Goal: Entertainment & Leisure: Consume media (video, audio)

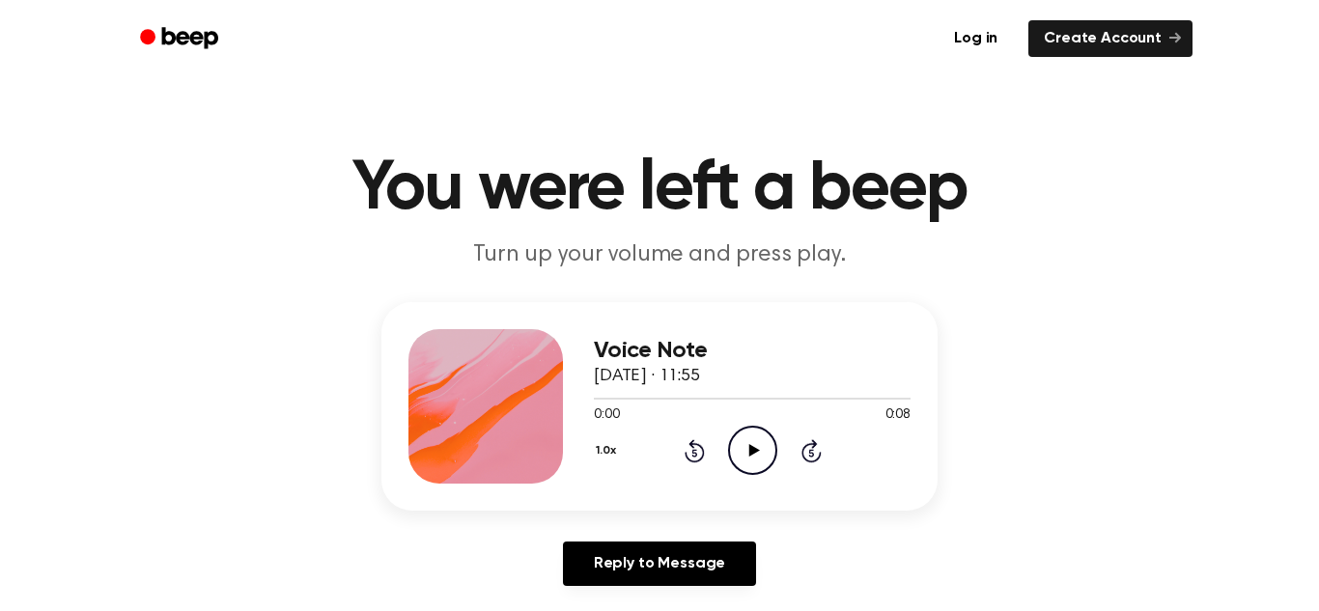
click at [760, 439] on icon "Play Audio" at bounding box center [752, 450] width 49 height 49
click at [750, 448] on icon at bounding box center [753, 450] width 11 height 13
click at [770, 447] on icon "Play Audio" at bounding box center [752, 450] width 49 height 49
click at [760, 441] on icon "Play Audio" at bounding box center [752, 450] width 49 height 49
click at [760, 441] on icon "Pause Audio" at bounding box center [752, 450] width 49 height 49
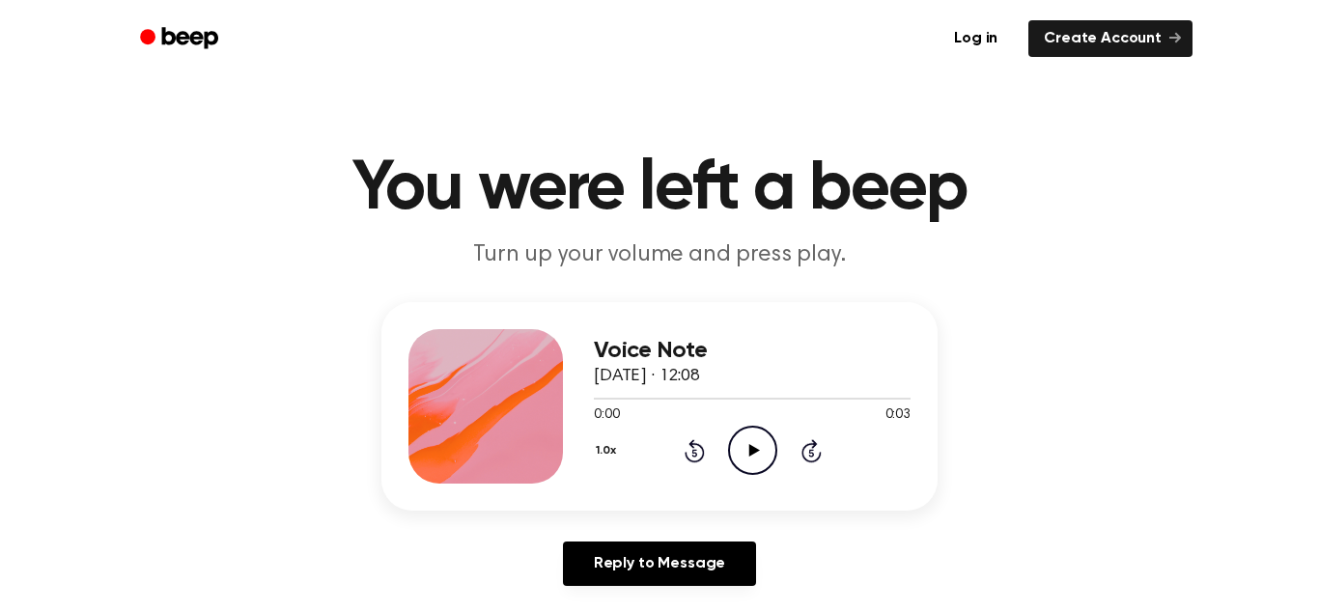
click at [762, 460] on icon "Play Audio" at bounding box center [752, 450] width 49 height 49
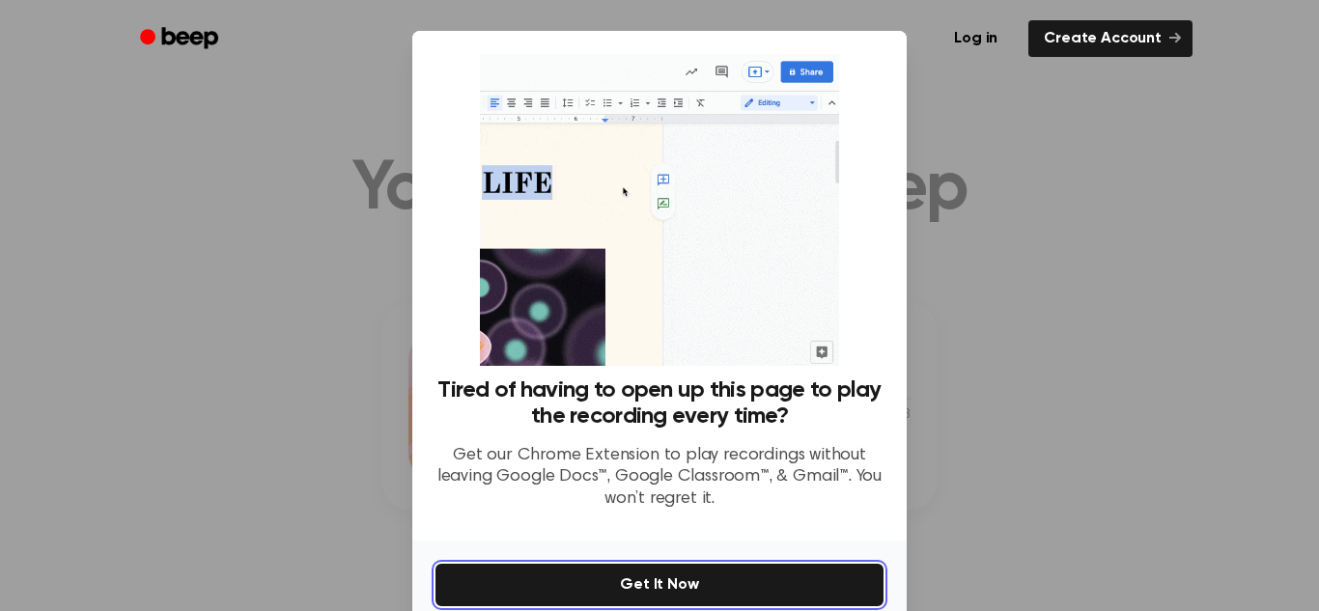
click at [671, 576] on button "Get It Now" at bounding box center [659, 585] width 448 height 42
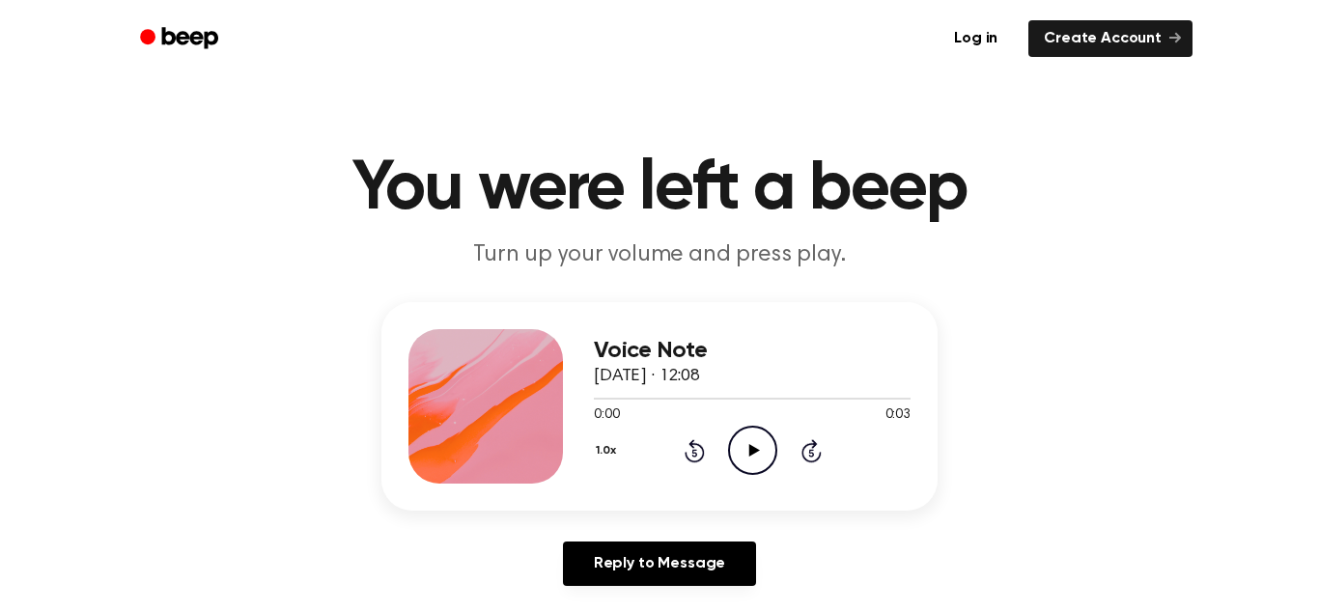
click at [750, 435] on icon "Play Audio" at bounding box center [752, 450] width 49 height 49
click at [752, 464] on icon "Play Audio" at bounding box center [752, 450] width 49 height 49
